Goal: Information Seeking & Learning: Learn about a topic

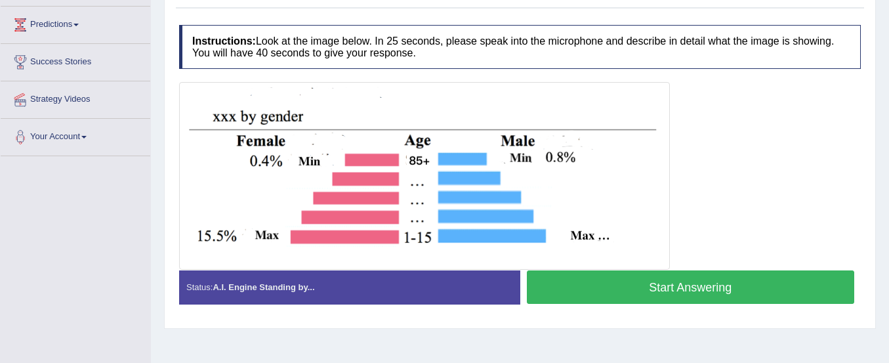
scroll to position [211, 0]
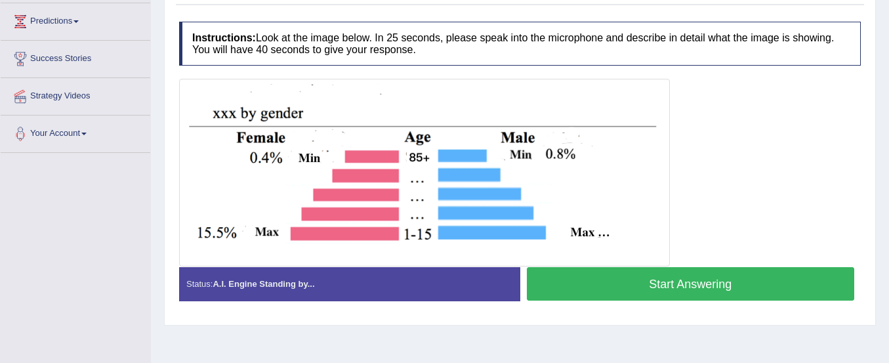
click at [568, 289] on button "Start Answering" at bounding box center [691, 283] width 328 height 33
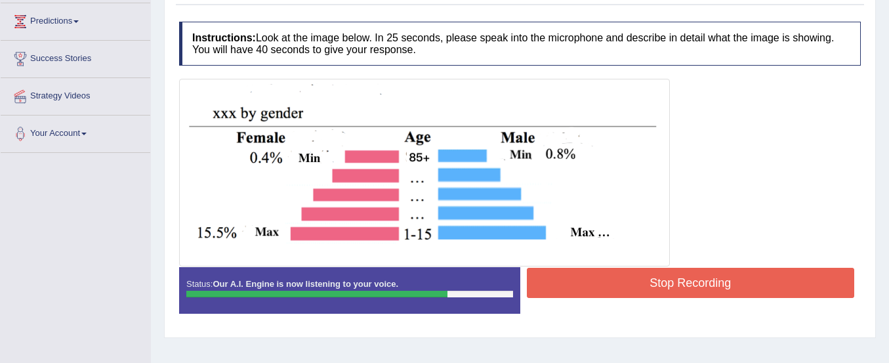
click at [568, 289] on button "Stop Recording" at bounding box center [691, 283] width 328 height 30
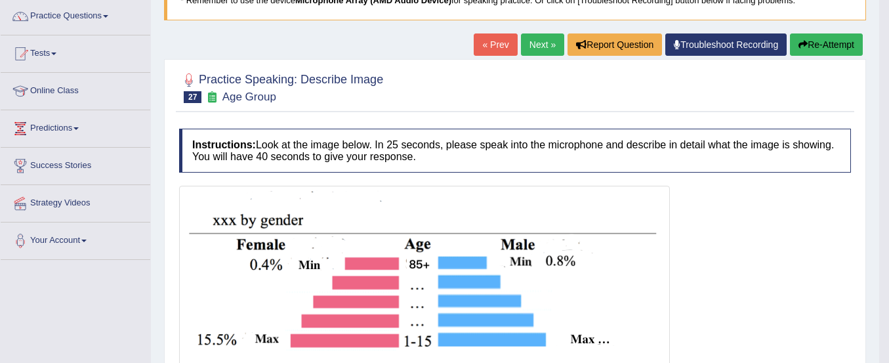
scroll to position [102, 0]
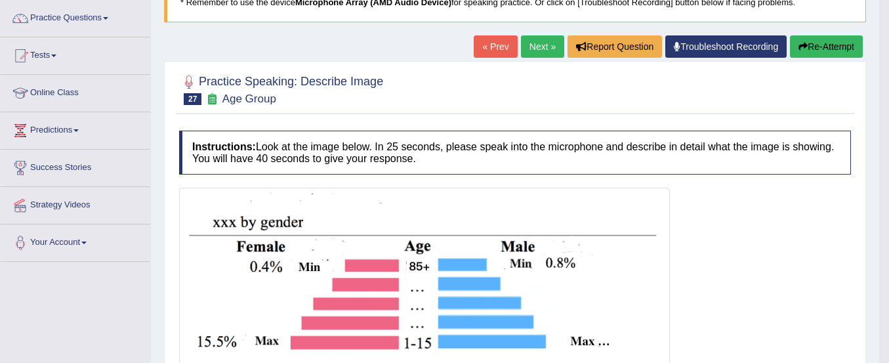
click at [812, 49] on button "Re-Attempt" at bounding box center [826, 46] width 73 height 22
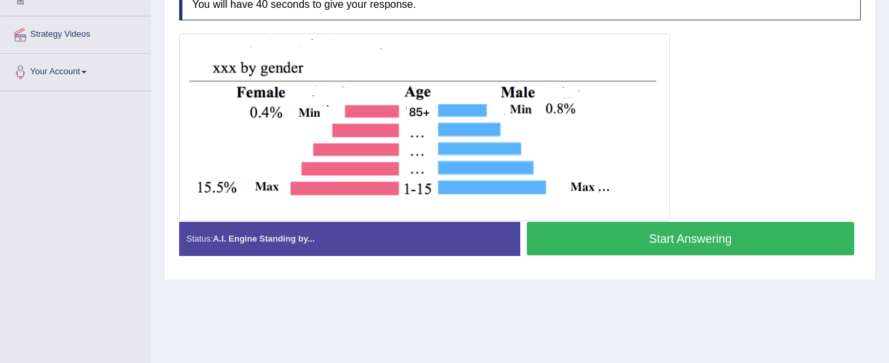
scroll to position [276, 0]
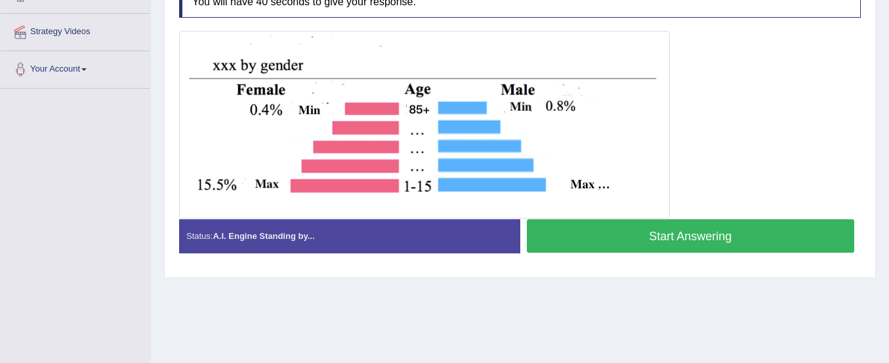
click at [619, 230] on button "Start Answering" at bounding box center [691, 235] width 328 height 33
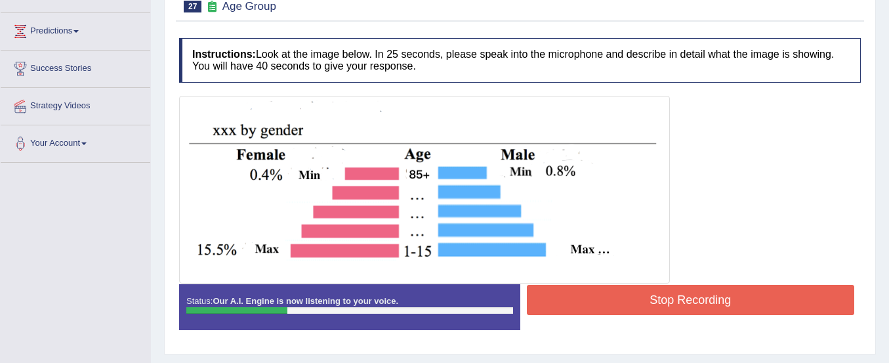
scroll to position [0, 0]
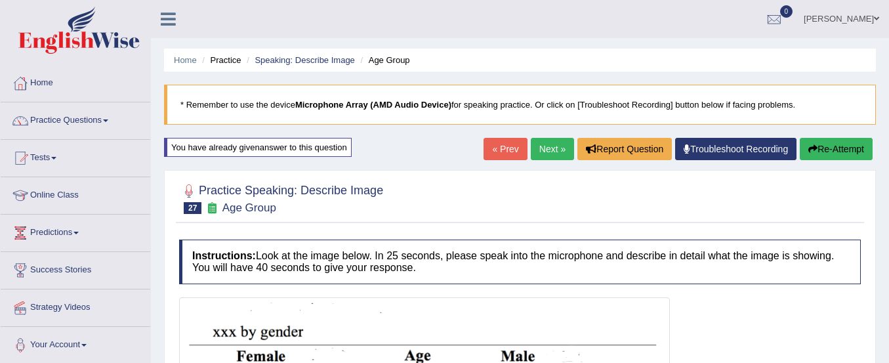
click at [818, 138] on button "Re-Attempt" at bounding box center [836, 149] width 73 height 22
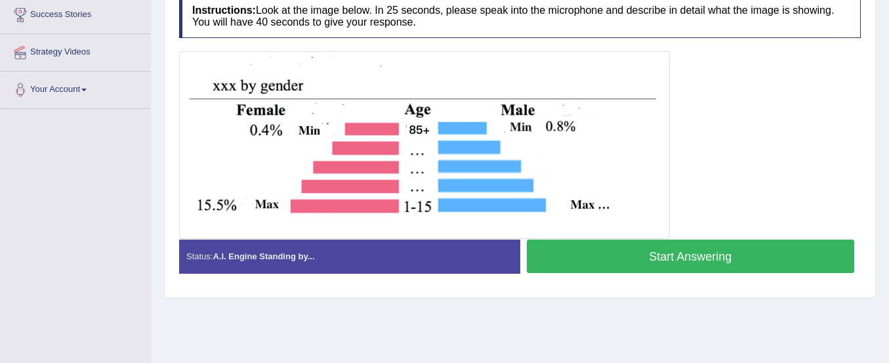
scroll to position [255, 0]
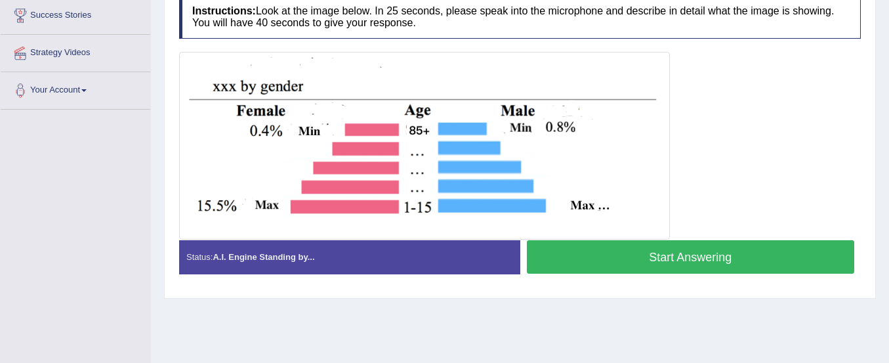
click at [720, 249] on button "Start Answering" at bounding box center [691, 256] width 328 height 33
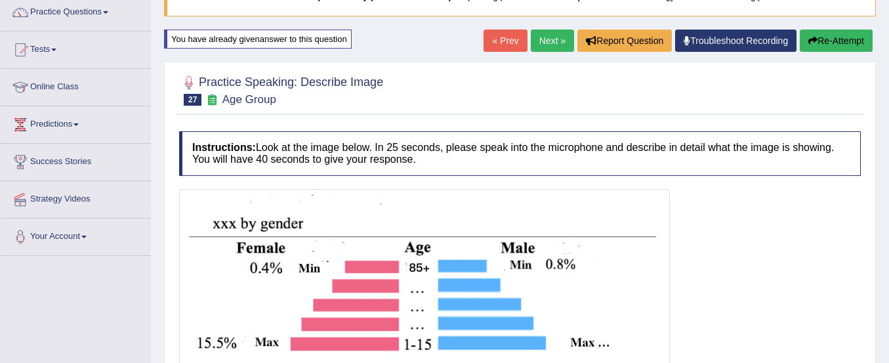
scroll to position [108, 0]
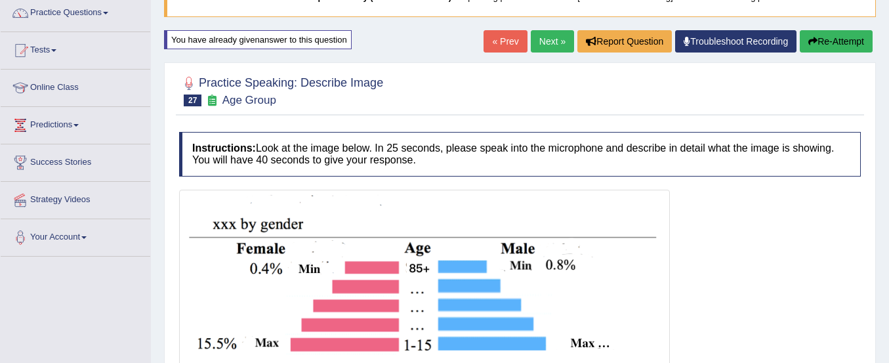
click at [849, 35] on button "Re-Attempt" at bounding box center [836, 41] width 73 height 22
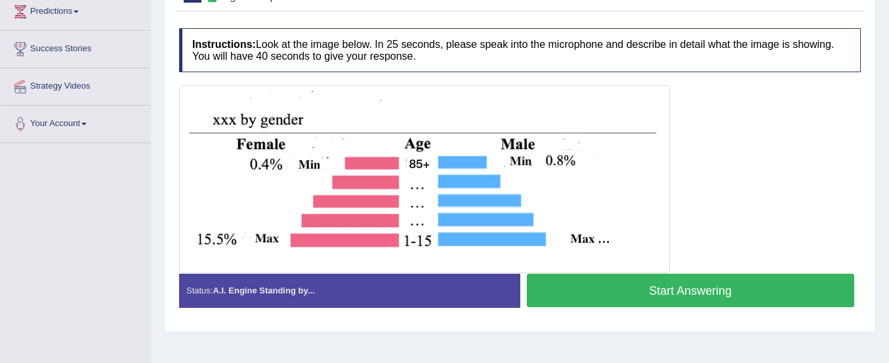
scroll to position [241, 0]
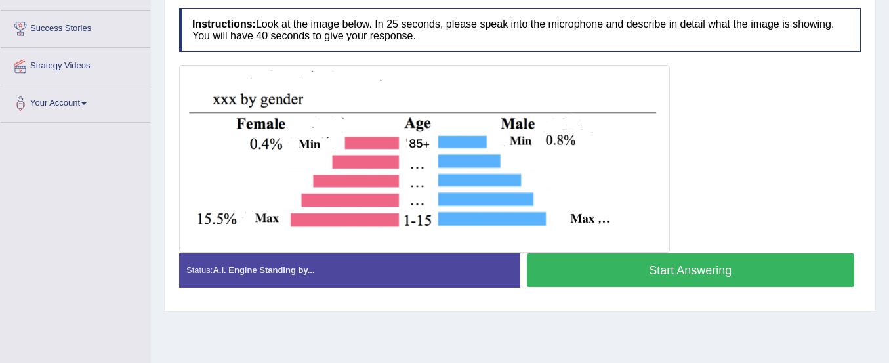
click at [646, 268] on button "Start Answering" at bounding box center [691, 269] width 328 height 33
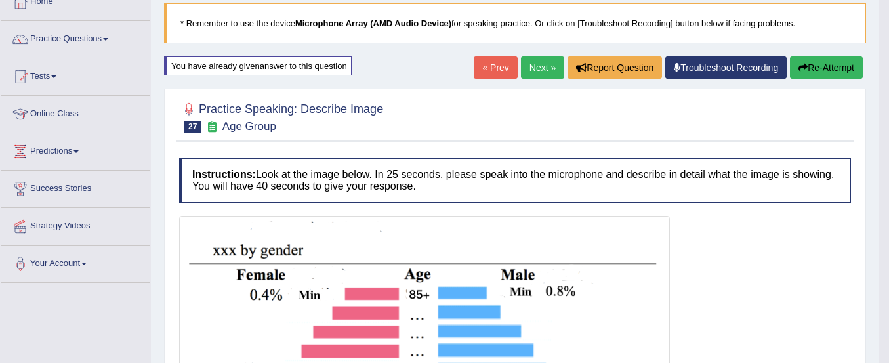
scroll to position [0, 0]
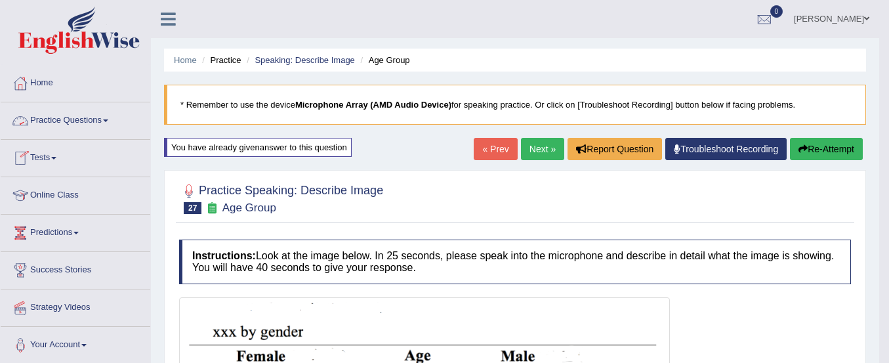
click at [60, 123] on link "Practice Questions" at bounding box center [76, 118] width 150 height 33
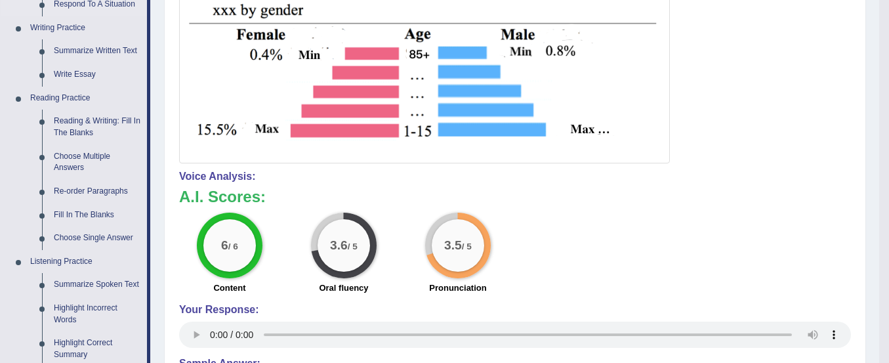
scroll to position [325, 0]
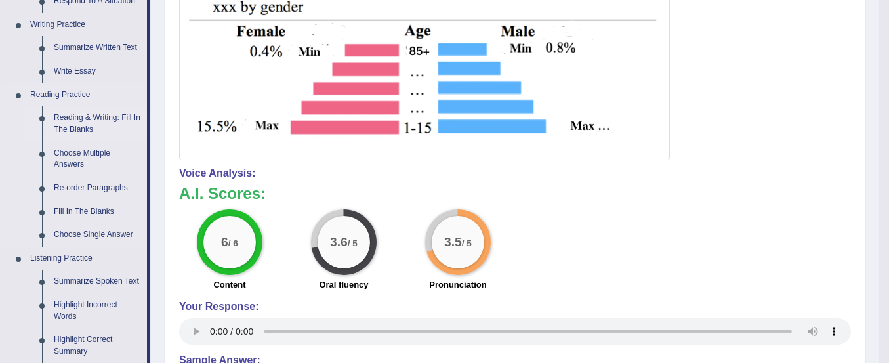
click at [99, 119] on link "Reading & Writing: Fill In The Blanks" at bounding box center [97, 123] width 99 height 35
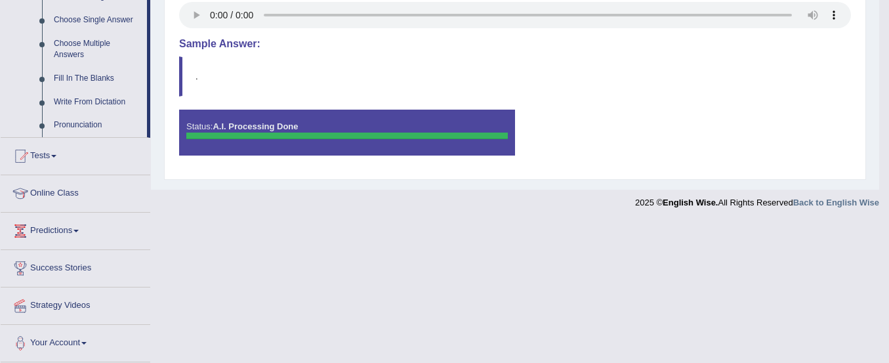
scroll to position [615, 0]
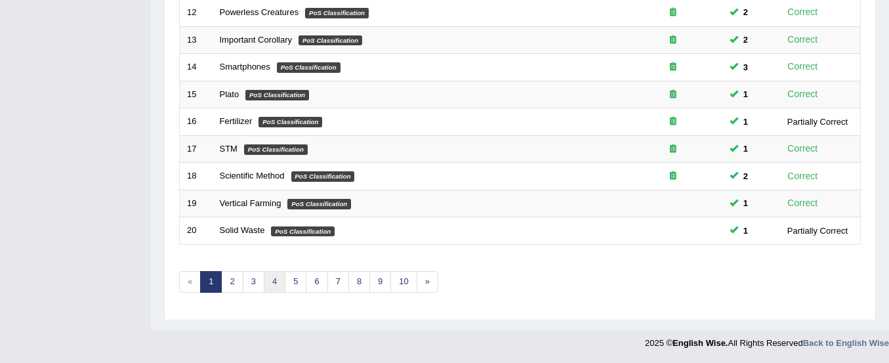
click at [271, 277] on link "4" at bounding box center [275, 282] width 22 height 22
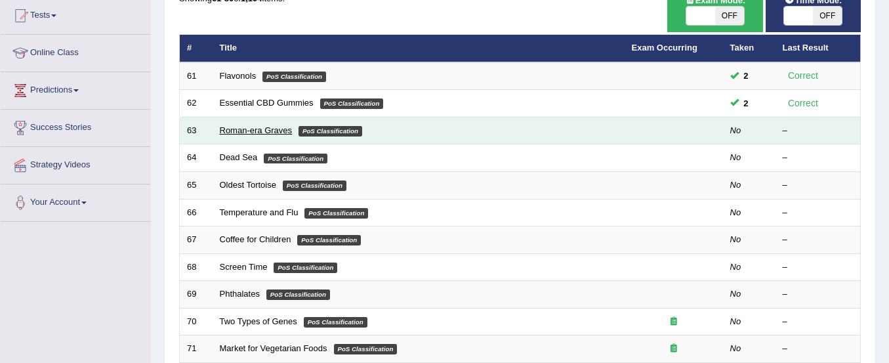
click at [261, 127] on link "Roman-era Graves" at bounding box center [256, 130] width 73 height 10
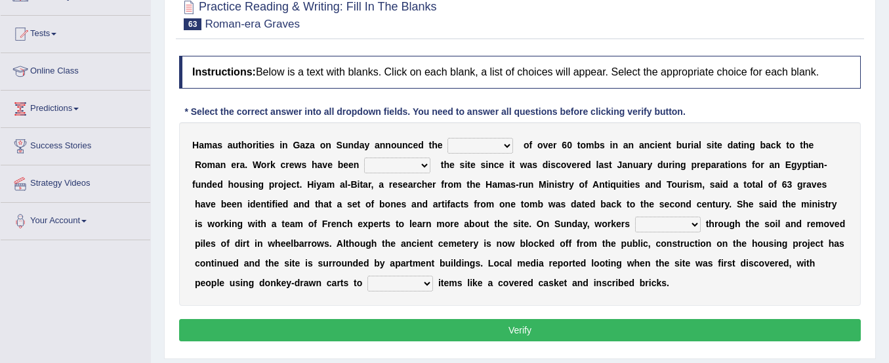
click at [490, 151] on select "downturn discovery creation disability" at bounding box center [481, 146] width 66 height 16
select select "discovery"
click at [448, 138] on select "downturn discovery creation disability" at bounding box center [481, 146] width 66 height 16
click at [396, 167] on select "destroying heralding excavating founding" at bounding box center [397, 165] width 66 height 16
select select "excavating"
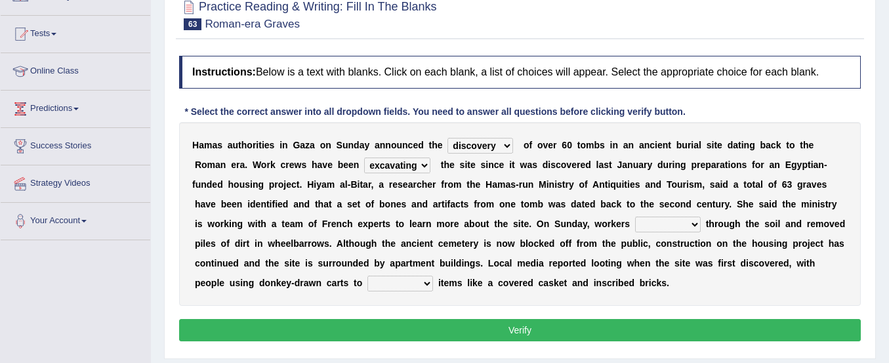
click at [364, 157] on select "destroying heralding excavating founding" at bounding box center [397, 165] width 66 height 16
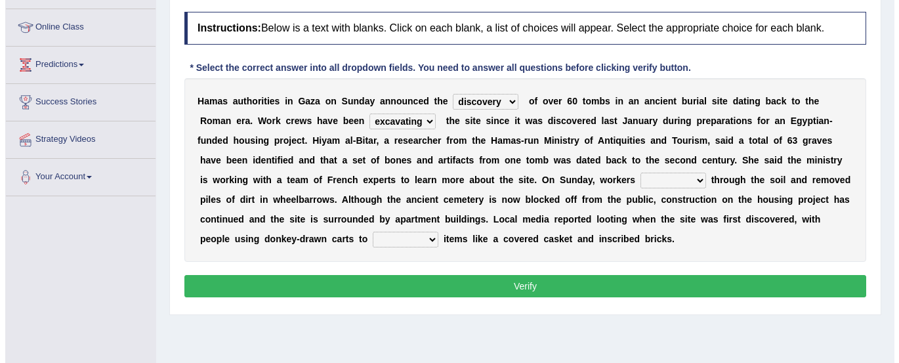
scroll to position [169, 0]
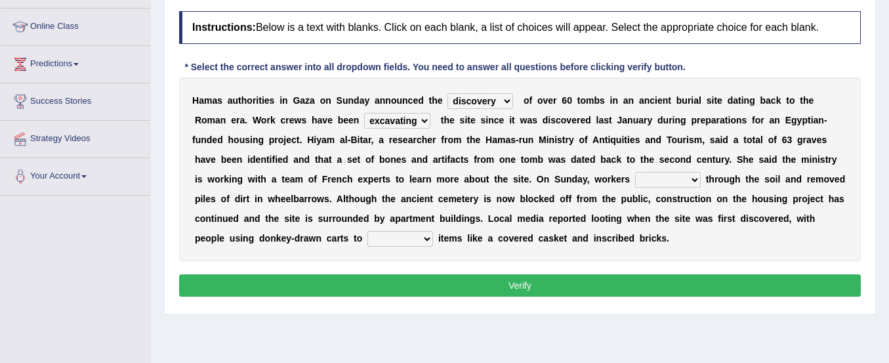
click at [657, 182] on select "irritated mimicked sifted sipped" at bounding box center [668, 180] width 66 height 16
select select "sifted"
click at [635, 172] on select "irritated mimicked sifted sipped" at bounding box center [668, 180] width 66 height 16
click at [391, 234] on select "haul away go away pull back cheer up" at bounding box center [400, 239] width 66 height 16
select select "haul away"
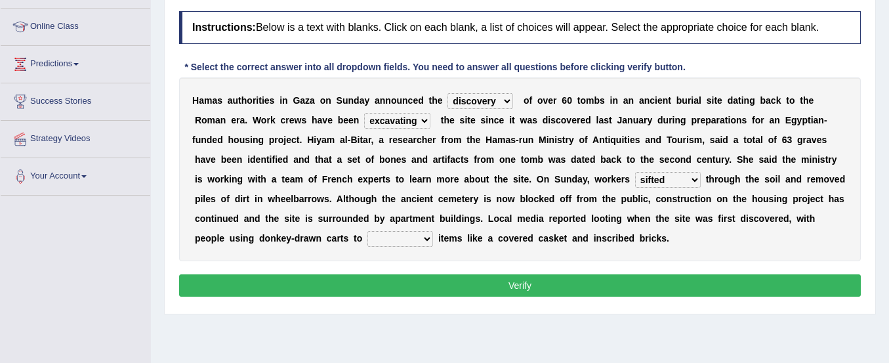
click at [367, 231] on select "haul away go away pull back cheer up" at bounding box center [400, 239] width 66 height 16
click at [433, 289] on button "Verify" at bounding box center [520, 285] width 682 height 22
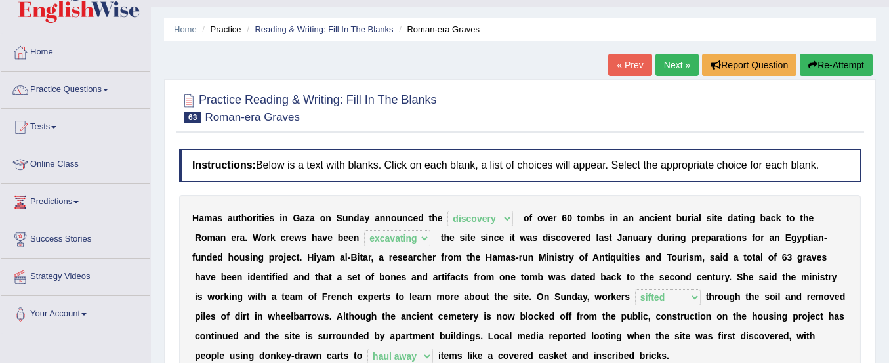
scroll to position [27, 0]
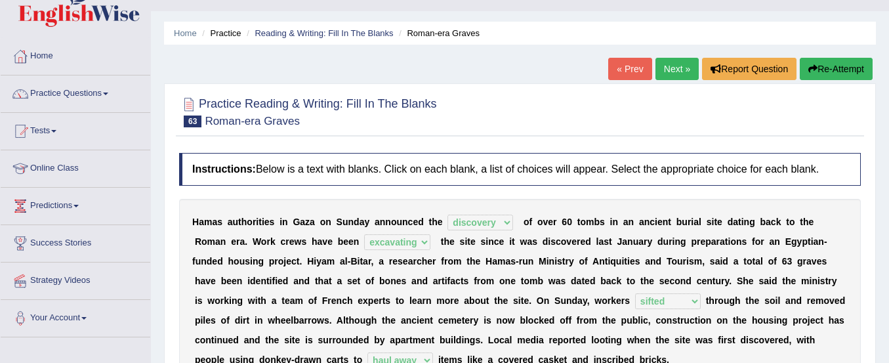
click at [667, 70] on link "Next »" at bounding box center [677, 69] width 43 height 22
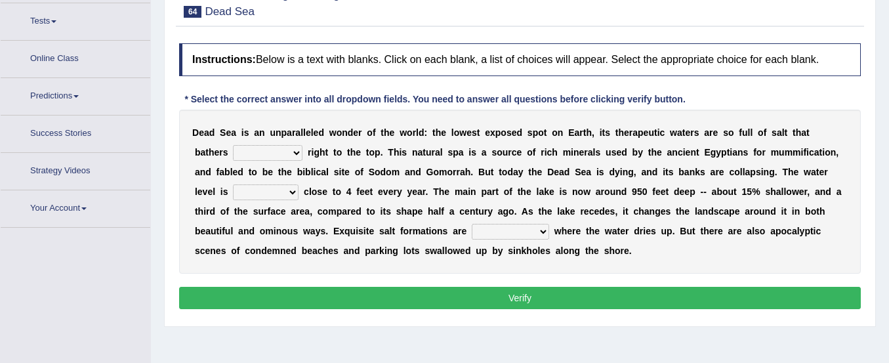
scroll to position [154, 0]
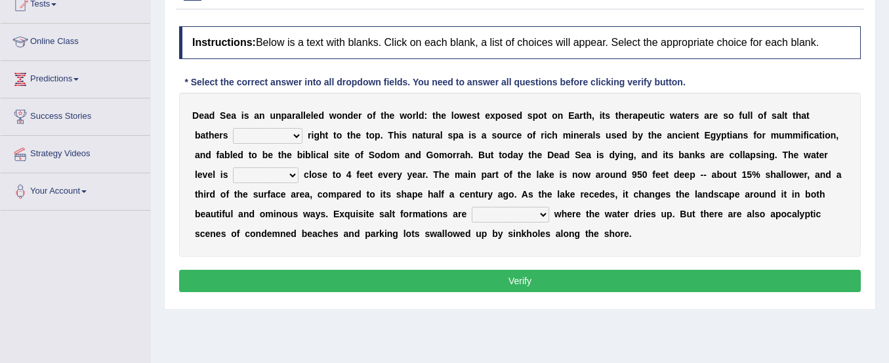
click at [278, 136] on select "float reconstruct sink assert" at bounding box center [268, 136] width 70 height 16
select select "float"
click at [233, 128] on select "float reconstruct sink assert" at bounding box center [268, 136] width 70 height 16
click at [248, 170] on select "dropping paralleling rising keeping" at bounding box center [266, 175] width 66 height 16
select select "dropping"
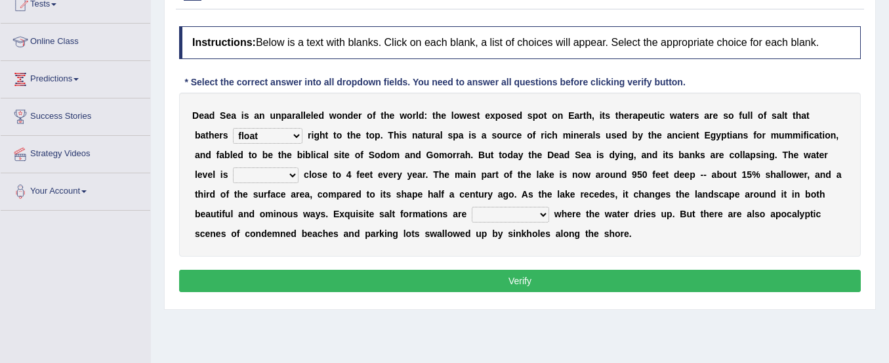
click at [233, 167] on select "dropping paralleling rising keeping" at bounding box center [266, 175] width 66 height 16
click at [491, 211] on select "overwhelmed conserved enhanced revealed" at bounding box center [510, 215] width 77 height 16
select select "enhanced"
click at [472, 207] on select "overwhelmed conserved enhanced revealed" at bounding box center [510, 215] width 77 height 16
click at [503, 282] on button "Verify" at bounding box center [520, 281] width 682 height 22
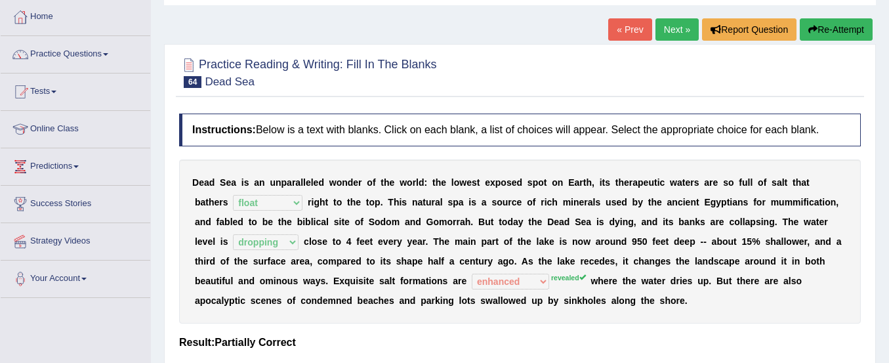
scroll to position [62, 0]
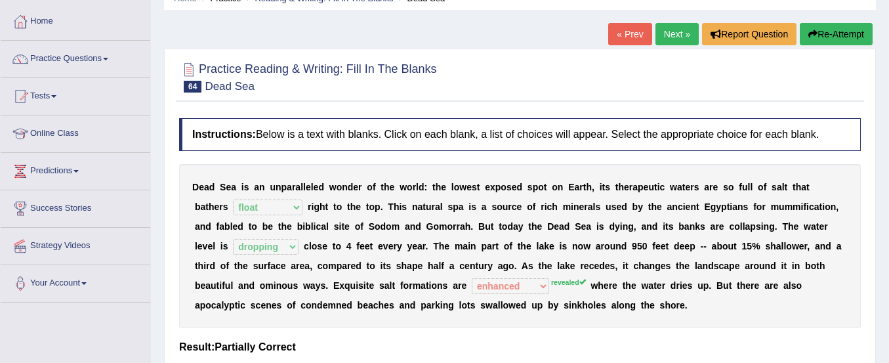
click at [816, 37] on button "Re-Attempt" at bounding box center [836, 34] width 73 height 22
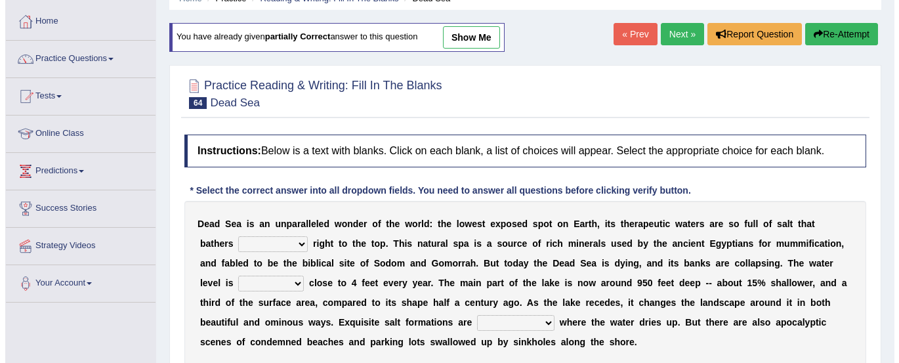
scroll to position [142, 0]
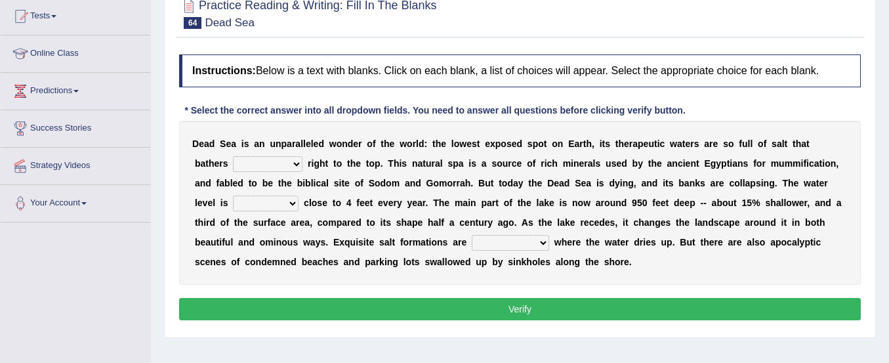
click at [257, 168] on select "float reconstruct sink assert" at bounding box center [268, 164] width 70 height 16
select select "float"
click at [233, 156] on select "float reconstruct sink assert" at bounding box center [268, 164] width 70 height 16
click at [261, 201] on select "dropping paralleling rising keeping" at bounding box center [266, 204] width 66 height 16
select select "dropping"
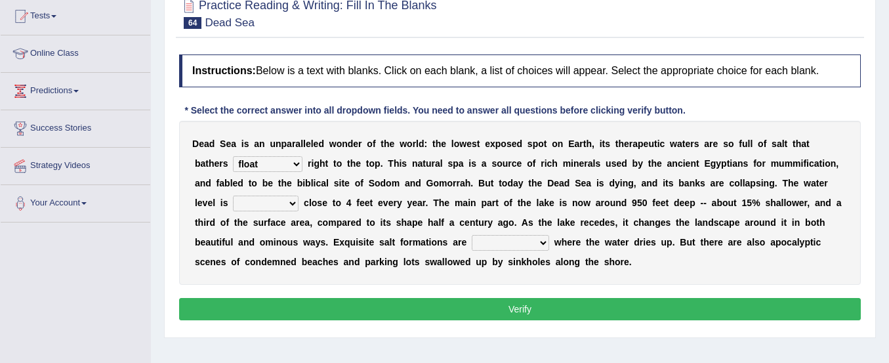
click at [233, 196] on select "dropping paralleling rising keeping" at bounding box center [266, 204] width 66 height 16
click at [496, 240] on select "overwhelmed conserved enhanced revealed" at bounding box center [510, 243] width 77 height 16
select select "revealed"
click at [472, 235] on select "overwhelmed conserved enhanced revealed" at bounding box center [510, 243] width 77 height 16
click at [504, 308] on button "Verify" at bounding box center [520, 309] width 682 height 22
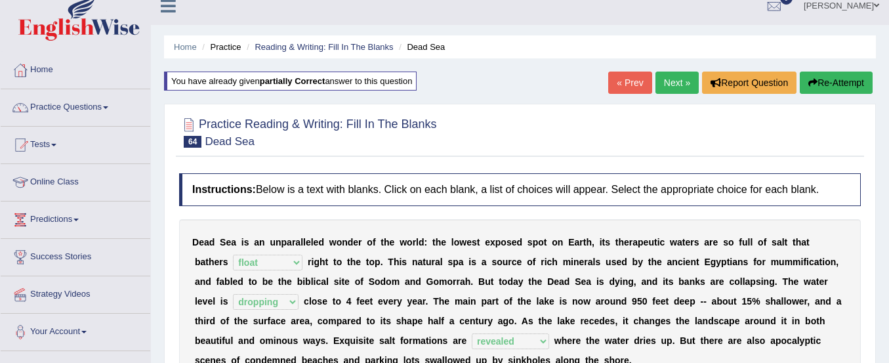
scroll to position [0, 0]
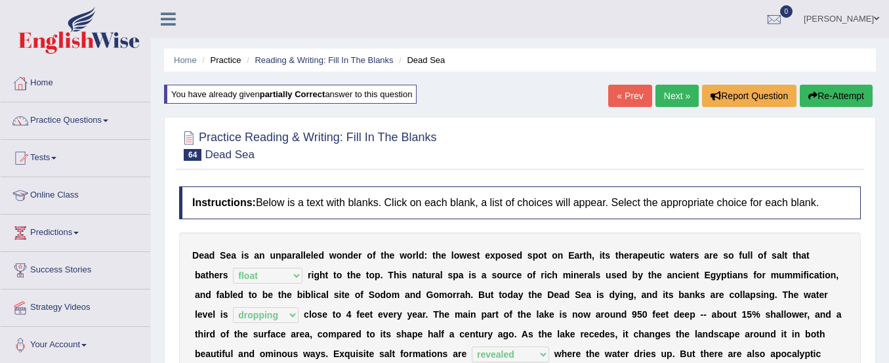
click at [675, 92] on link "Next »" at bounding box center [677, 96] width 43 height 22
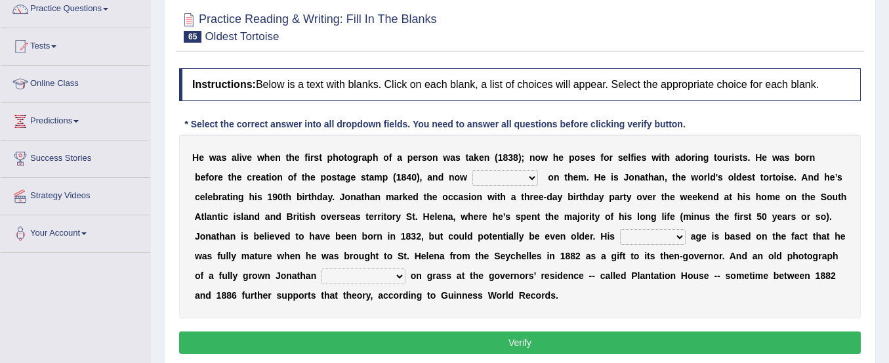
scroll to position [118, 0]
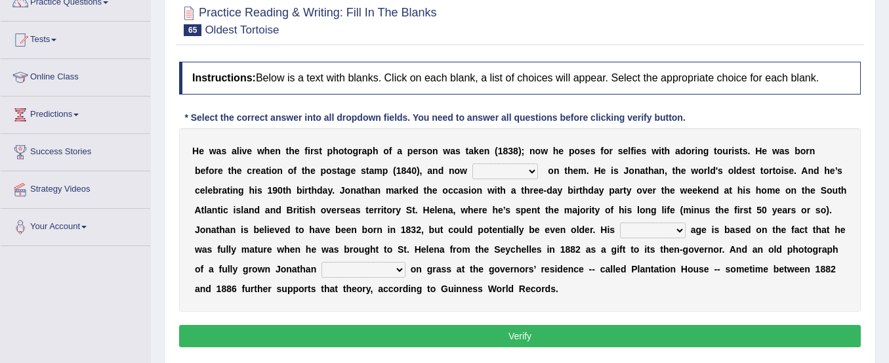
click at [507, 175] on select "appeals appears distracts associates" at bounding box center [505, 171] width 66 height 16
select select "appears"
click at [472, 163] on select "appeals appears distracts associates" at bounding box center [505, 171] width 66 height 16
click at [499, 169] on select "appeals appears distracts associates" at bounding box center [505, 171] width 66 height 16
click at [564, 165] on b at bounding box center [561, 170] width 5 height 10
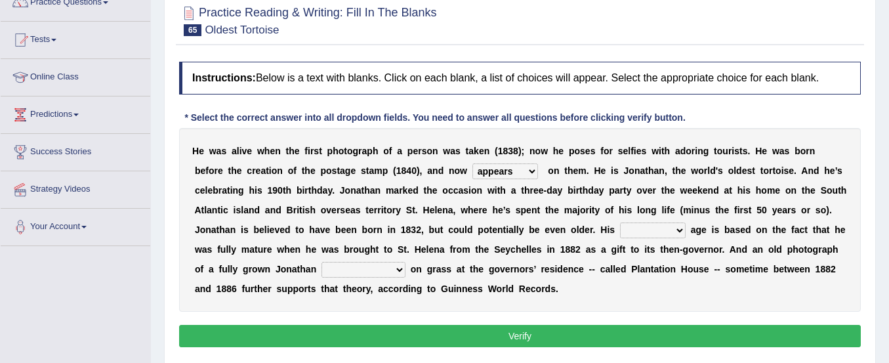
click at [644, 228] on select "accurate excellent extreme estimated" at bounding box center [653, 230] width 66 height 16
select select "extreme"
click at [620, 222] on select "accurate excellent extreme estimated" at bounding box center [653, 230] width 66 height 16
click at [345, 273] on select "grabbing grazing eavesdropping gradating" at bounding box center [364, 270] width 84 height 16
select select "grabbing"
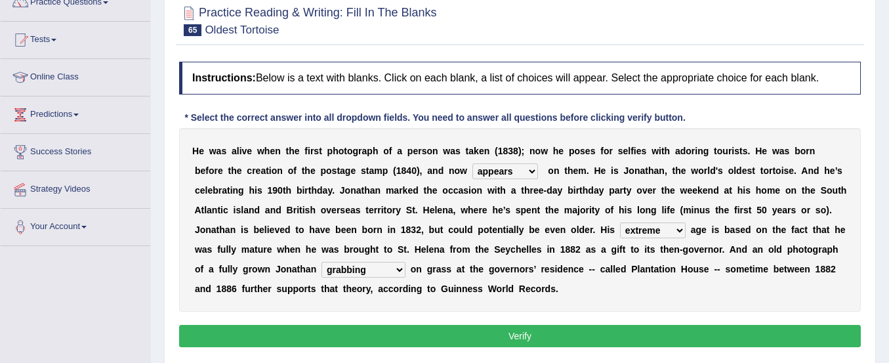
click at [322, 262] on select "grabbing grazing eavesdropping gradating" at bounding box center [364, 270] width 84 height 16
click at [365, 331] on button "Verify" at bounding box center [520, 336] width 682 height 22
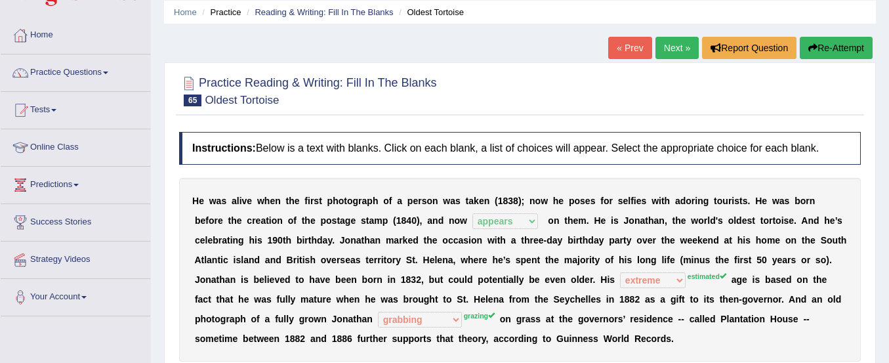
scroll to position [47, 0]
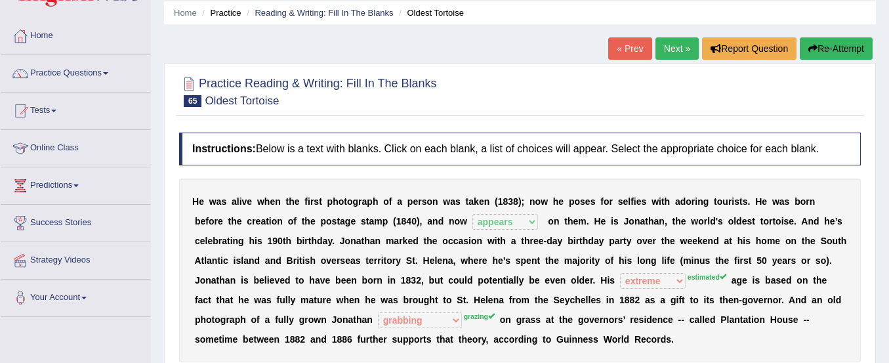
click at [836, 47] on button "Re-Attempt" at bounding box center [836, 48] width 73 height 22
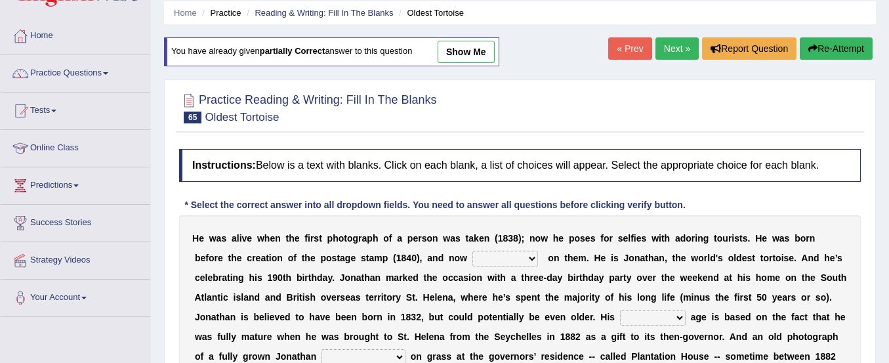
click at [495, 268] on div "H e w a s a l i v e w h e n t h e f i r s t p h o t o g r a p h o f a p e r s o…" at bounding box center [520, 307] width 682 height 184
click at [495, 255] on select "appeals appears distracts associates" at bounding box center [505, 259] width 66 height 16
select select "appears"
click at [472, 251] on select "appeals appears distracts associates" at bounding box center [505, 259] width 66 height 16
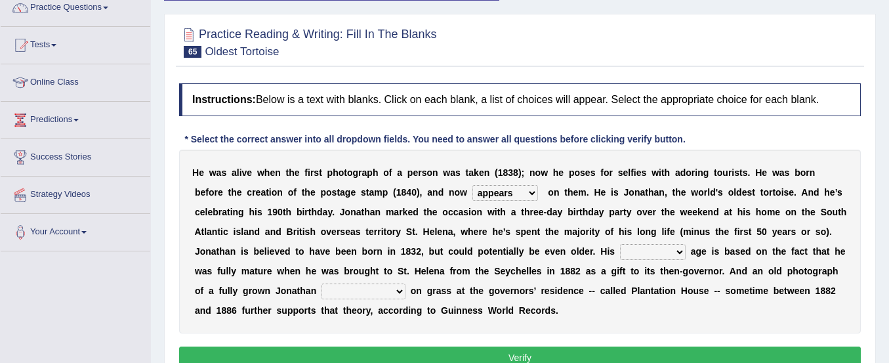
click at [650, 250] on select "accurate excellent extreme estimated" at bounding box center [653, 252] width 66 height 16
select select "estimated"
click at [620, 244] on select "accurate excellent extreme estimated" at bounding box center [653, 252] width 66 height 16
click at [377, 289] on select "grabbing grazing eavesdropping gradating" at bounding box center [364, 291] width 84 height 16
select select "grazing"
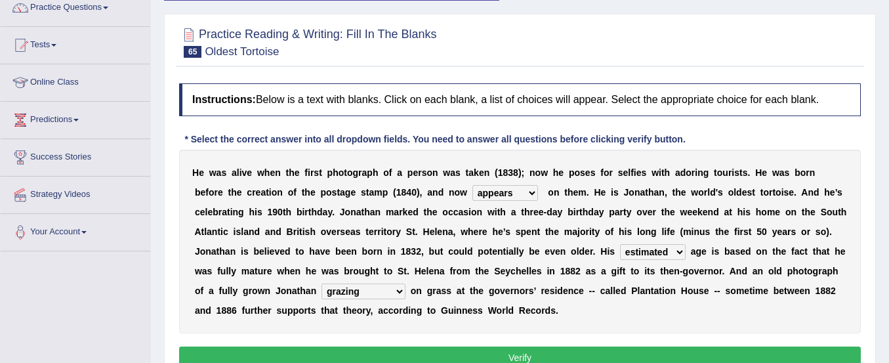
click at [322, 283] on select "grabbing grazing eavesdropping gradating" at bounding box center [364, 291] width 84 height 16
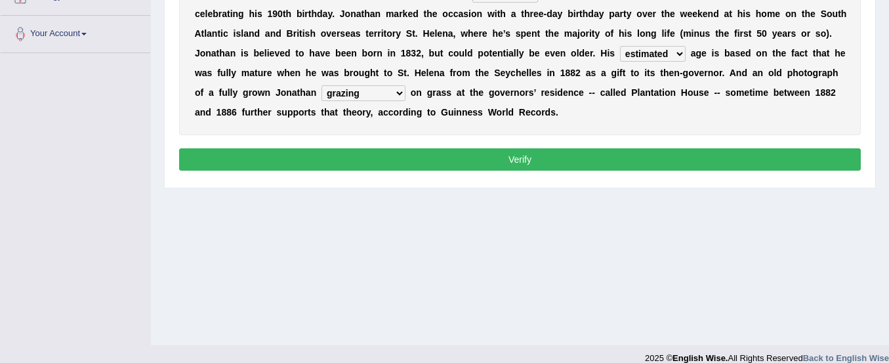
scroll to position [326, 0]
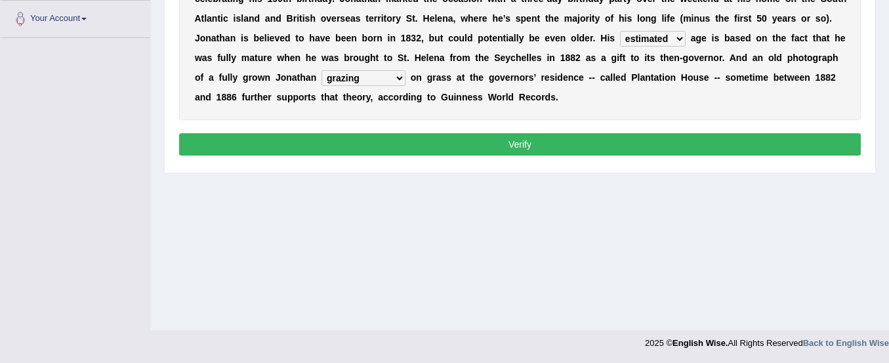
click at [388, 144] on button "Verify" at bounding box center [520, 144] width 682 height 22
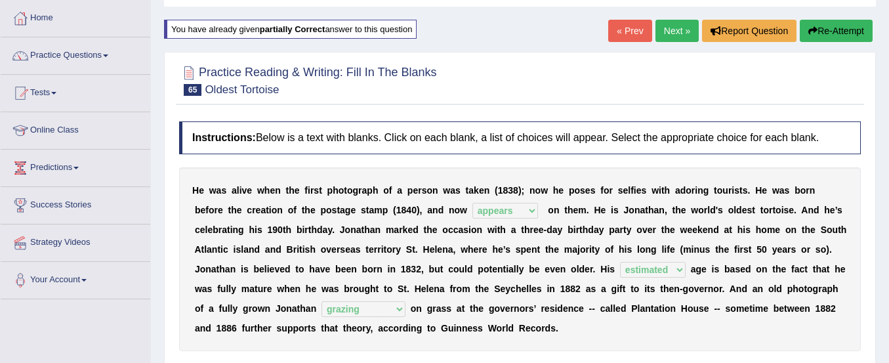
scroll to position [0, 0]
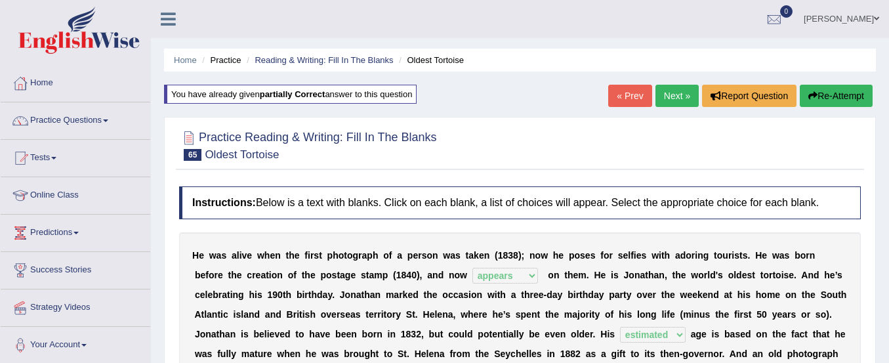
click at [667, 94] on link "Next »" at bounding box center [677, 96] width 43 height 22
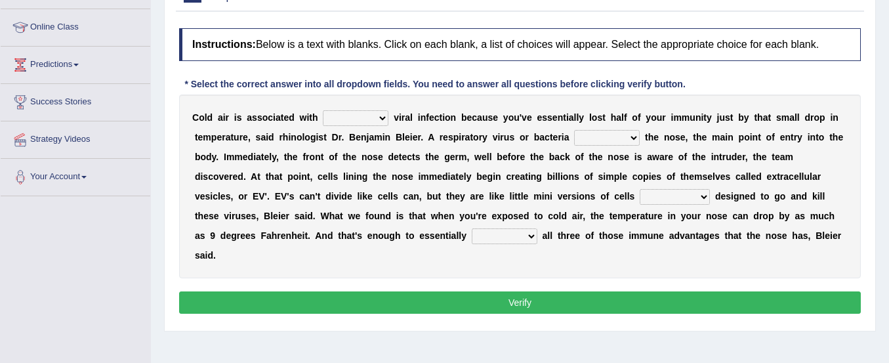
click at [364, 112] on select "increased decreased stable overrated" at bounding box center [356, 118] width 66 height 16
select select "increased"
click at [323, 110] on select "increased decreased stable overrated" at bounding box center [356, 118] width 66 height 16
click at [598, 140] on select "invades hurts intervenes protects" at bounding box center [607, 138] width 66 height 16
select select "invades"
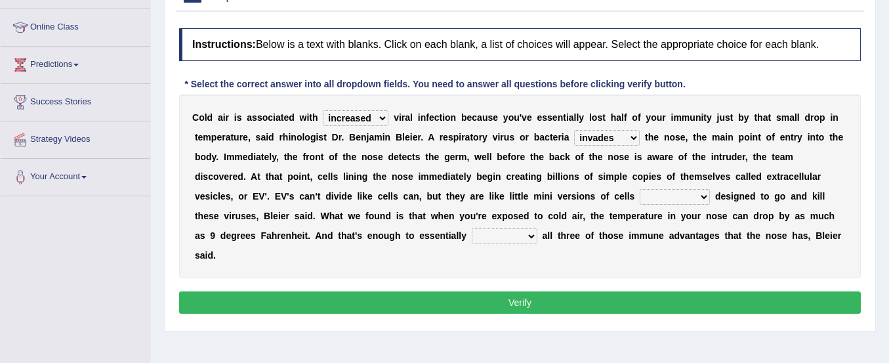
click at [574, 130] on select "invades hurts intervenes protects" at bounding box center [607, 138] width 66 height 16
click at [662, 199] on select "suddenly responsibly specifically obtrusively" at bounding box center [675, 197] width 70 height 16
select select "specifically"
click at [640, 189] on select "suddenly responsibly specifically obtrusively" at bounding box center [675, 197] width 70 height 16
click at [499, 238] on select "work out find out knock out set out" at bounding box center [505, 236] width 66 height 16
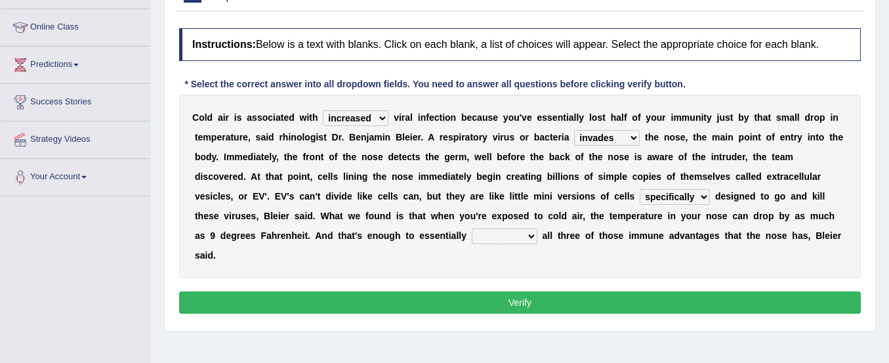
select select "knock out"
click at [472, 228] on select "work out find out knock out set out" at bounding box center [505, 236] width 66 height 16
click at [520, 295] on button "Verify" at bounding box center [520, 302] width 682 height 22
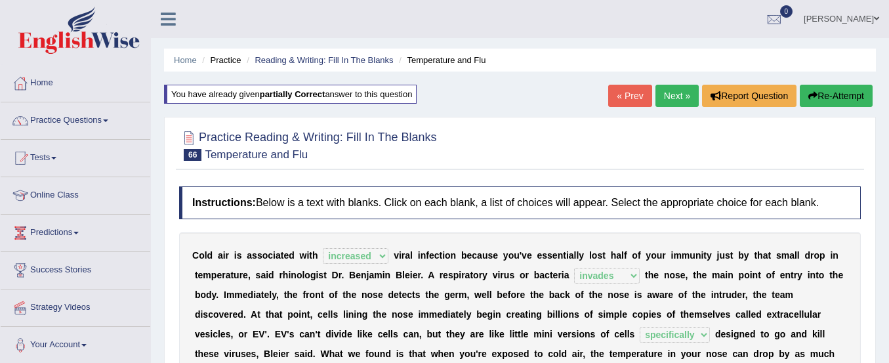
click at [667, 103] on link "Next »" at bounding box center [677, 96] width 43 height 22
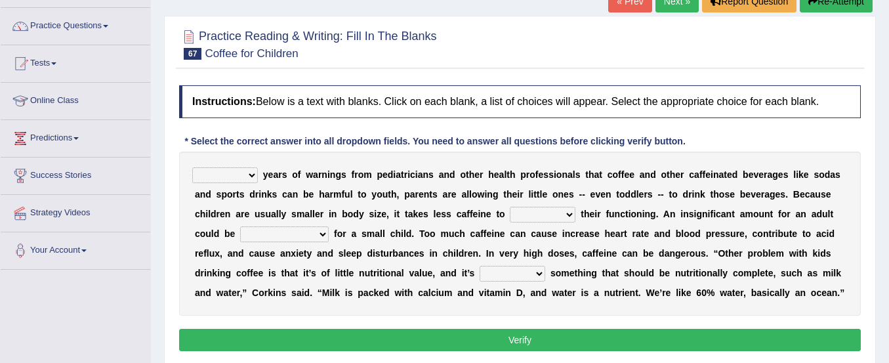
scroll to position [119, 0]
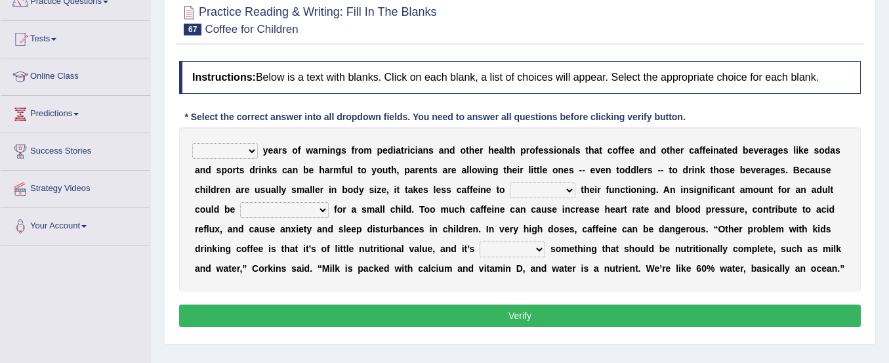
click at [220, 157] on select "Despite Instead Since Over" at bounding box center [225, 151] width 66 height 16
select select "Over"
click at [192, 143] on select "Despite Instead Since Over" at bounding box center [225, 151] width 66 height 16
click at [556, 184] on select "coexist replicate impair revert" at bounding box center [543, 190] width 66 height 16
click at [510, 182] on select "coexist replicate impair revert" at bounding box center [543, 190] width 66 height 16
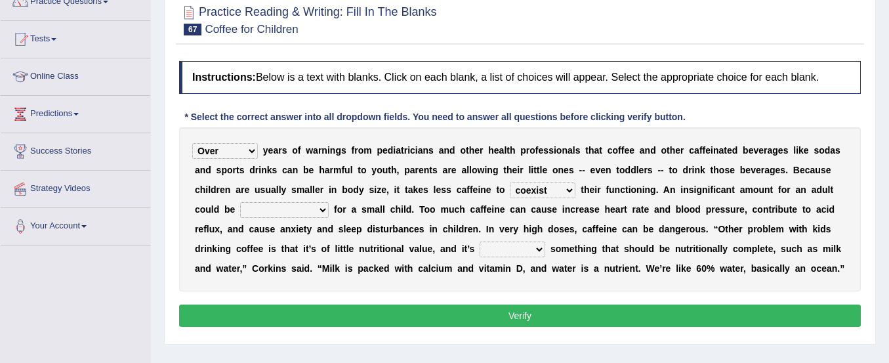
click at [545, 186] on select "coexist replicate impair revert" at bounding box center [543, 190] width 66 height 16
select select "replicate"
click at [510, 182] on select "coexist replicate impair revert" at bounding box center [543, 190] width 66 height 16
click at [313, 207] on select "overwhelming inconsequential groundbreaking stubborn" at bounding box center [284, 210] width 89 height 16
select select "groundbreaking"
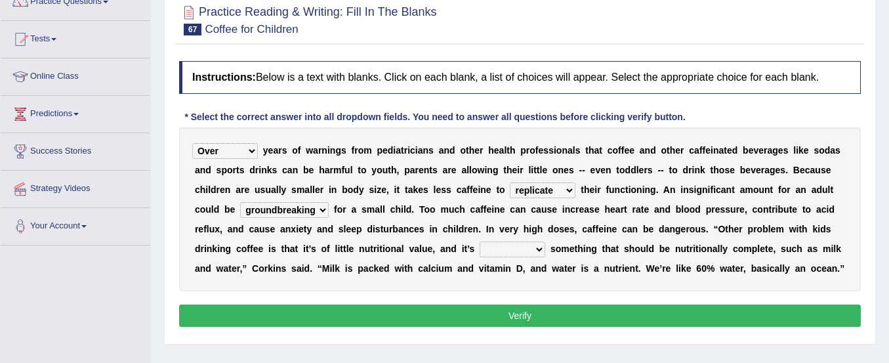
click at [240, 202] on select "overwhelming inconsequential groundbreaking stubborn" at bounding box center [284, 210] width 89 height 16
click at [499, 251] on select "changing damaging diverting replacing" at bounding box center [513, 249] width 66 height 16
select select "damaging"
click at [480, 241] on select "changing damaging diverting replacing" at bounding box center [513, 249] width 66 height 16
click at [514, 318] on button "Verify" at bounding box center [520, 315] width 682 height 22
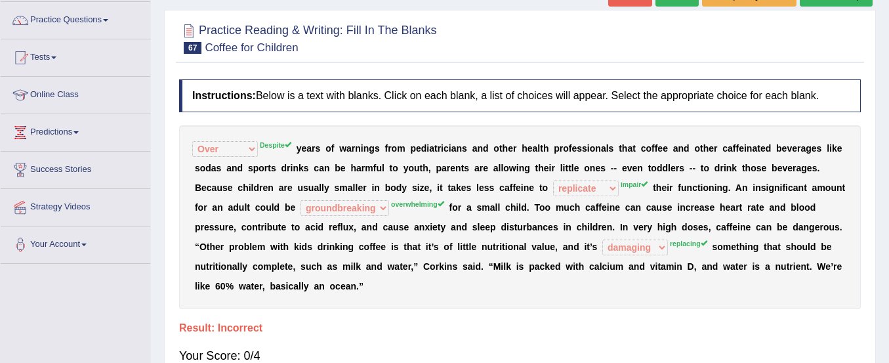
scroll to position [0, 0]
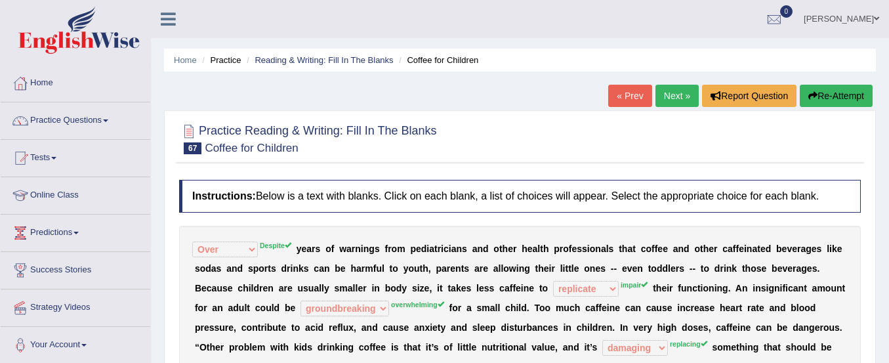
click at [834, 100] on button "Re-Attempt" at bounding box center [836, 96] width 73 height 22
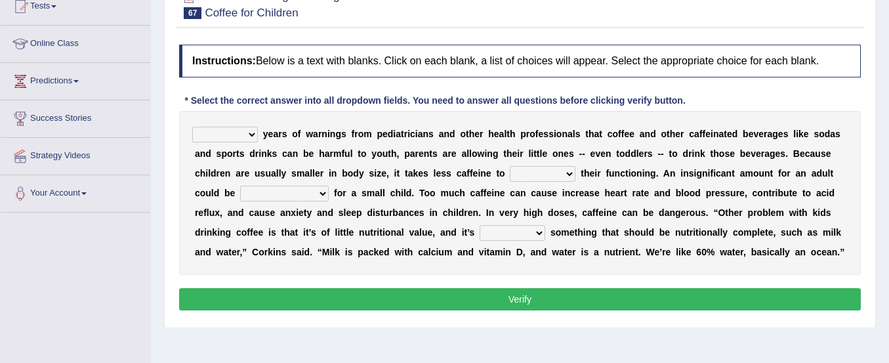
click at [217, 135] on select "Despite Instead Since Over" at bounding box center [225, 135] width 66 height 16
select select "Despite"
click at [192, 127] on select "Despite Instead Since Over" at bounding box center [225, 135] width 66 height 16
click at [553, 171] on select "coexist replicate impair revert" at bounding box center [543, 174] width 66 height 16
select select "impair"
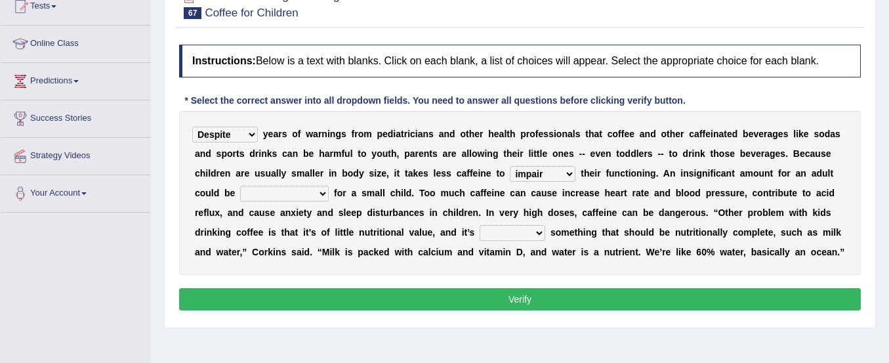
click at [510, 166] on select "coexist replicate impair revert" at bounding box center [543, 174] width 66 height 16
click at [295, 192] on select "overwhelming inconsequential groundbreaking stubborn" at bounding box center [284, 194] width 89 height 16
select select "overwhelming"
click at [240, 186] on select "overwhelming inconsequential groundbreaking stubborn" at bounding box center [284, 194] width 89 height 16
click at [524, 230] on select "changing damaging diverting replacing" at bounding box center [513, 233] width 66 height 16
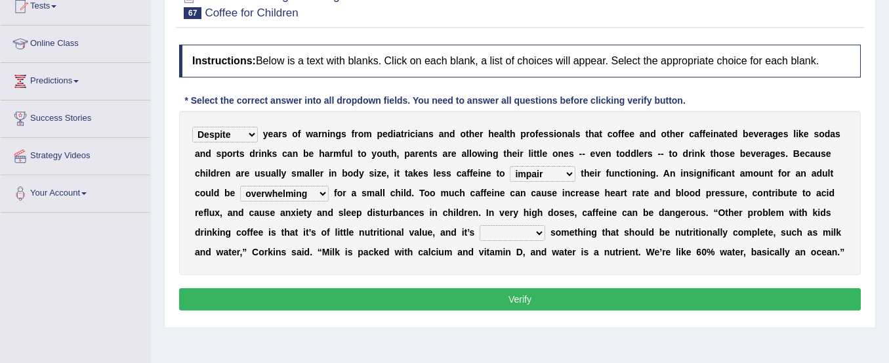
select select "replacing"
click at [480, 225] on select "changing damaging diverting replacing" at bounding box center [513, 233] width 66 height 16
click at [531, 296] on button "Verify" at bounding box center [520, 299] width 682 height 22
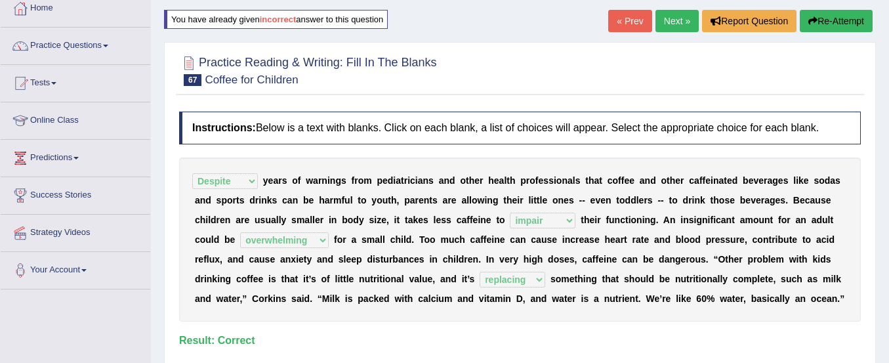
scroll to position [73, 0]
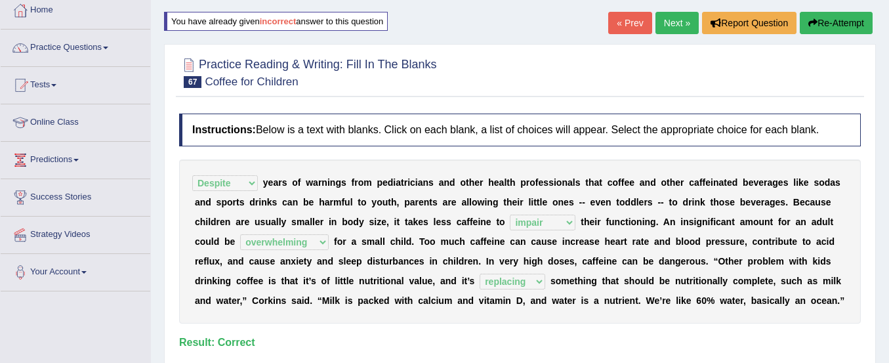
click at [661, 24] on link "Next »" at bounding box center [677, 23] width 43 height 22
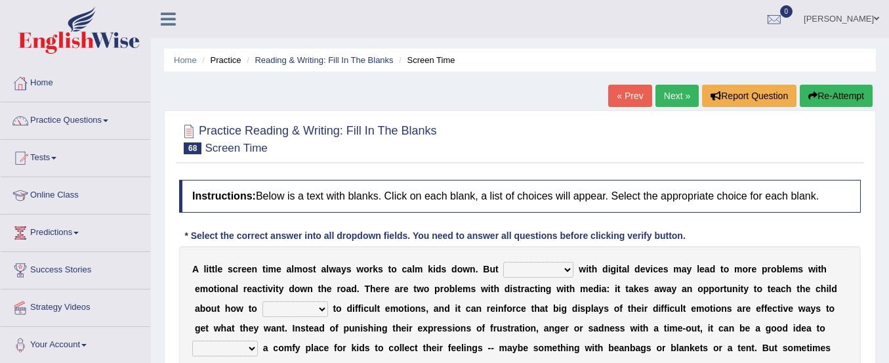
scroll to position [166, 0]
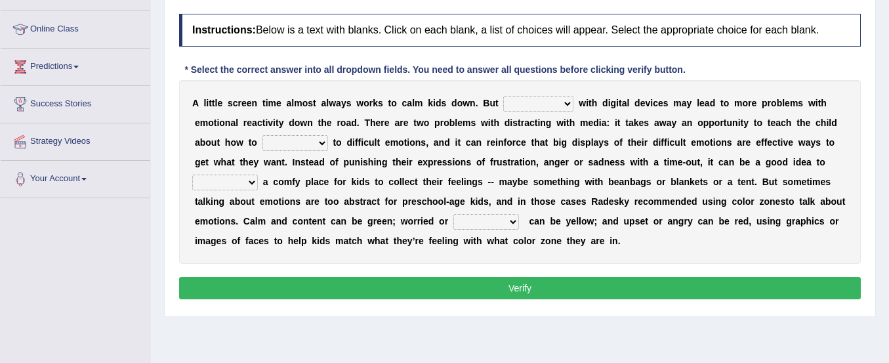
click at [549, 108] on select "consulting reminding suspending soothing" at bounding box center [538, 104] width 70 height 16
select select "consulting"
click at [503, 96] on select "consulting reminding suspending soothing" at bounding box center [538, 104] width 70 height 16
click at [277, 138] on select "comfort respond interact dominate" at bounding box center [295, 143] width 66 height 16
select select "respond"
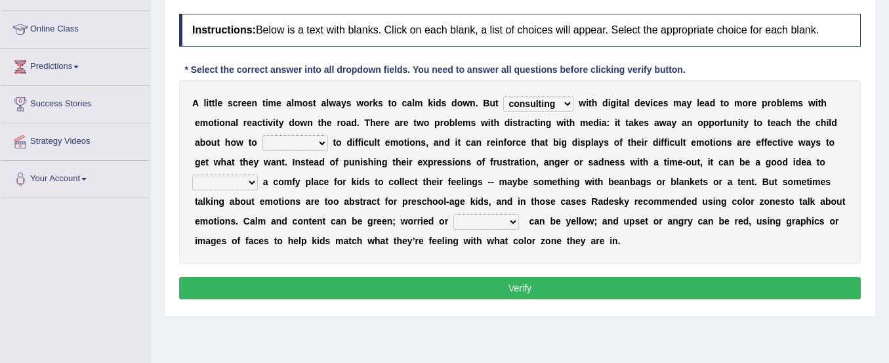
click at [262, 135] on select "comfort respond interact dominate" at bounding box center [295, 143] width 66 height 16
click at [224, 184] on select "take for set up take into set out" at bounding box center [225, 183] width 66 height 16
select select "take for"
click at [192, 175] on select "take for set up take into set out" at bounding box center [225, 183] width 66 height 16
click at [482, 220] on select "agitated educated [PERSON_NAME]" at bounding box center [486, 222] width 66 height 16
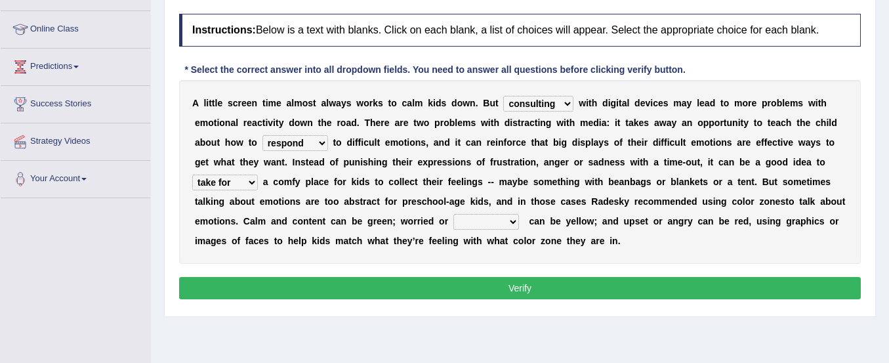
select select "agitated"
click at [453, 214] on select "agitated educated [PERSON_NAME]" at bounding box center [486, 222] width 66 height 16
click at [482, 292] on button "Verify" at bounding box center [520, 288] width 682 height 22
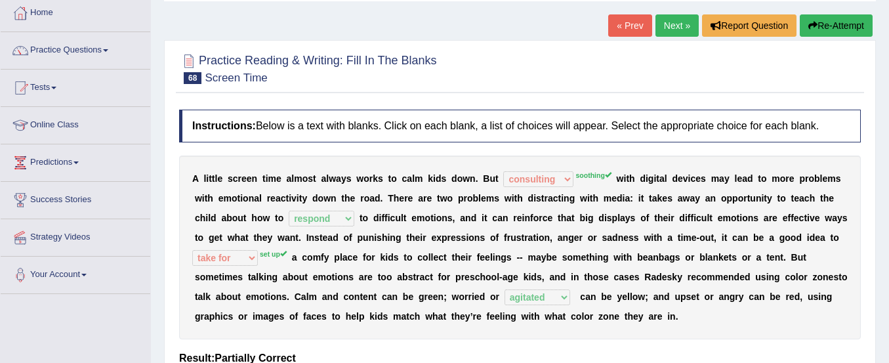
scroll to position [65, 0]
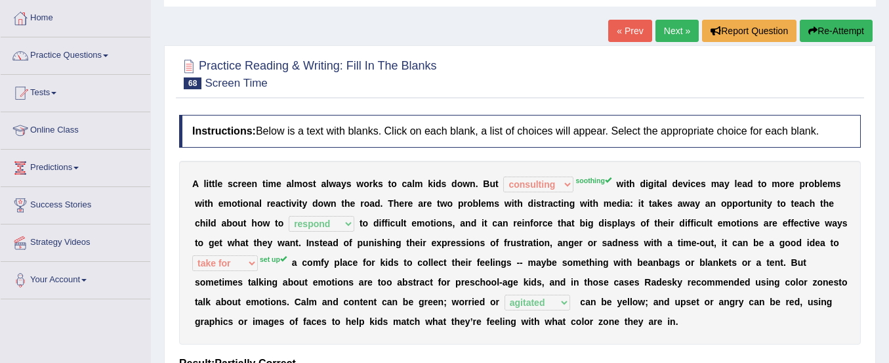
click at [816, 35] on button "Re-Attempt" at bounding box center [836, 31] width 73 height 22
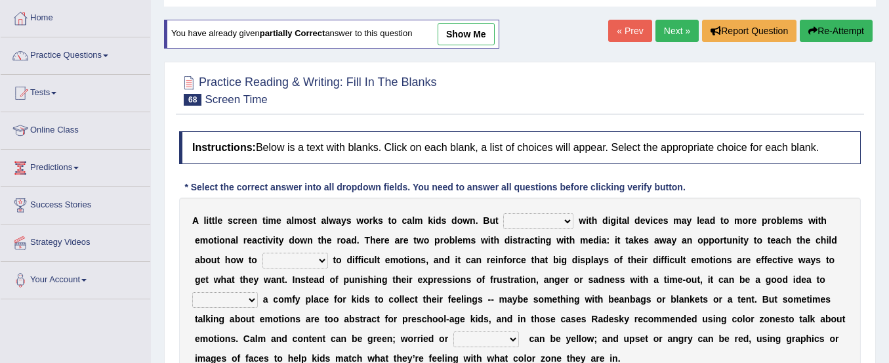
click at [509, 226] on select "consulting reminding suspending soothing" at bounding box center [538, 221] width 70 height 16
select select "soothing"
click at [503, 213] on select "consulting reminding suspending soothing" at bounding box center [538, 221] width 70 height 16
click at [291, 257] on select "comfort respond interact dominate" at bounding box center [295, 261] width 66 height 16
select select "respond"
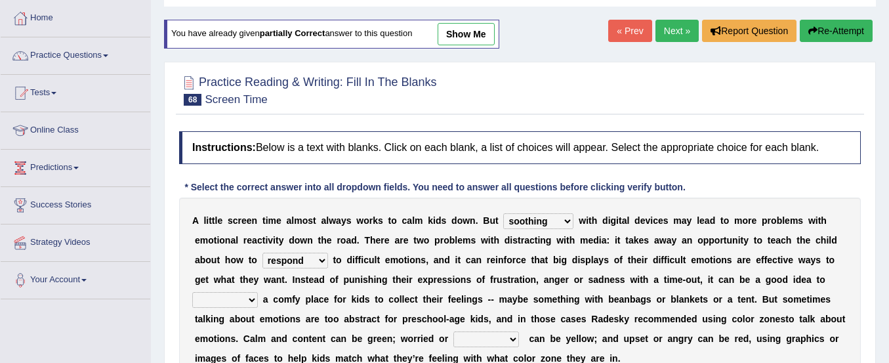
click at [262, 253] on select "comfort respond interact dominate" at bounding box center [295, 261] width 66 height 16
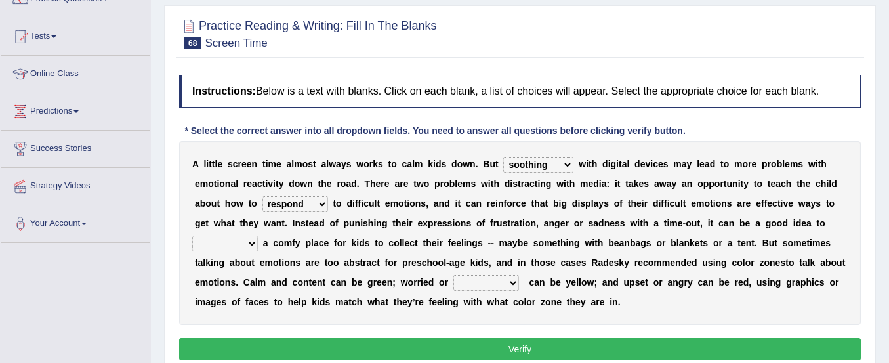
click at [238, 242] on select "take for set up take into set out" at bounding box center [225, 244] width 66 height 16
select select "set up"
click at [192, 236] on select "take for set up take into set out" at bounding box center [225, 244] width 66 height 16
click at [464, 285] on select "agitated educated [PERSON_NAME]" at bounding box center [486, 283] width 66 height 16
select select "agitated"
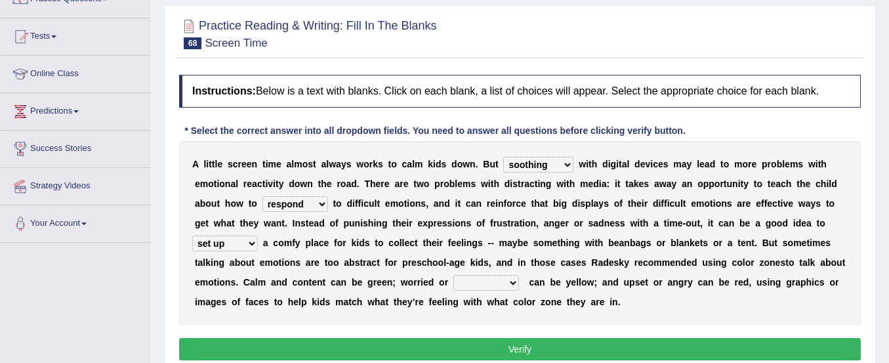
click at [453, 275] on select "agitated educated [PERSON_NAME]" at bounding box center [486, 283] width 66 height 16
click at [494, 341] on button "Verify" at bounding box center [520, 349] width 682 height 22
